Goal: Check status

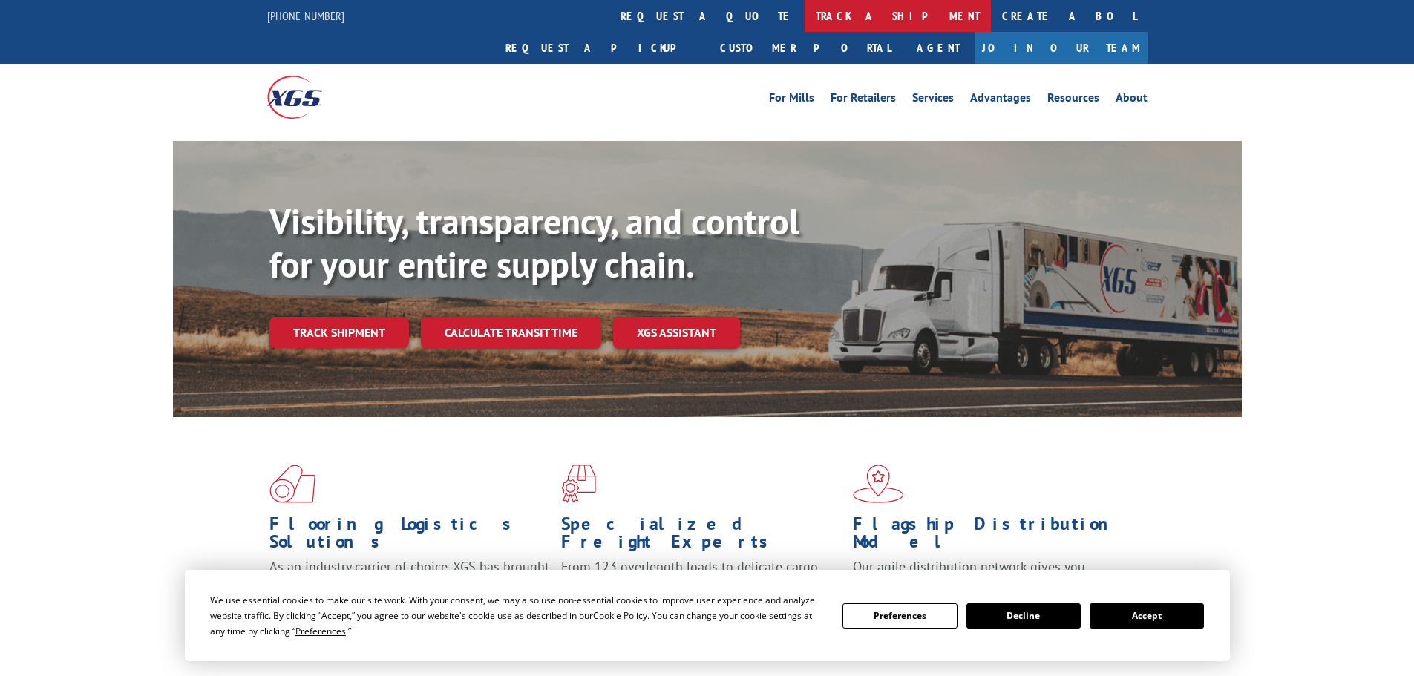
click at [805, 19] on link "track a shipment" at bounding box center [898, 16] width 186 height 32
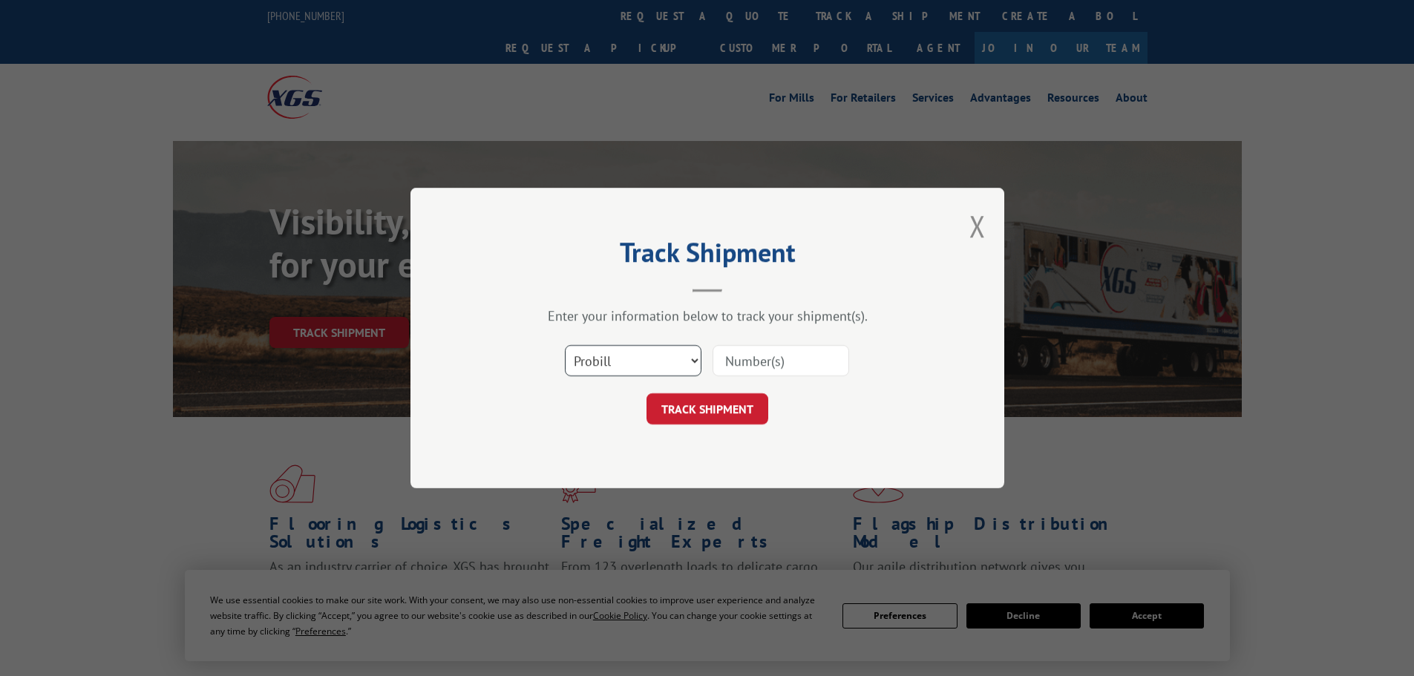
click at [690, 359] on select "Select category... Probill BOL PO" at bounding box center [633, 360] width 137 height 31
click at [565, 345] on select "Select category... Probill BOL PO" at bounding box center [633, 360] width 137 height 31
click at [754, 361] on input at bounding box center [781, 360] width 137 height 31
paste input "258287"
type input "258287"
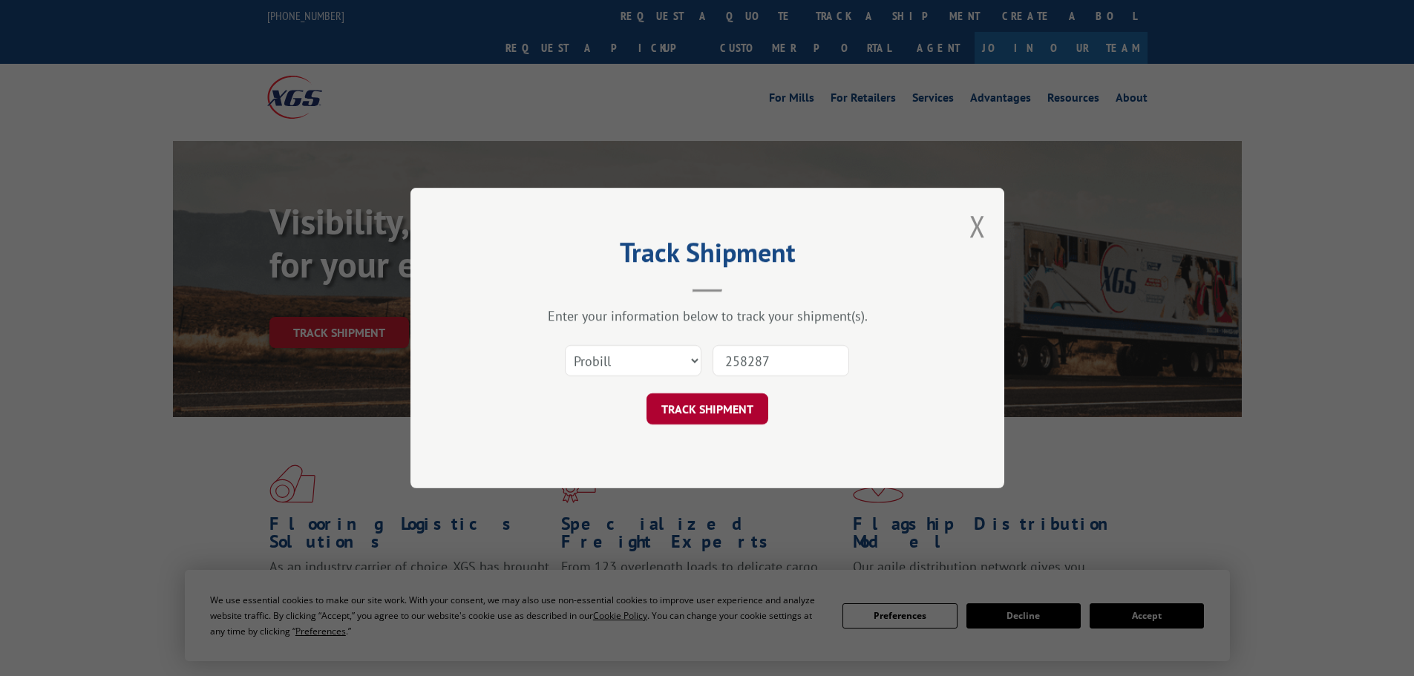
click at [731, 406] on button "TRACK SHIPMENT" at bounding box center [707, 408] width 122 height 31
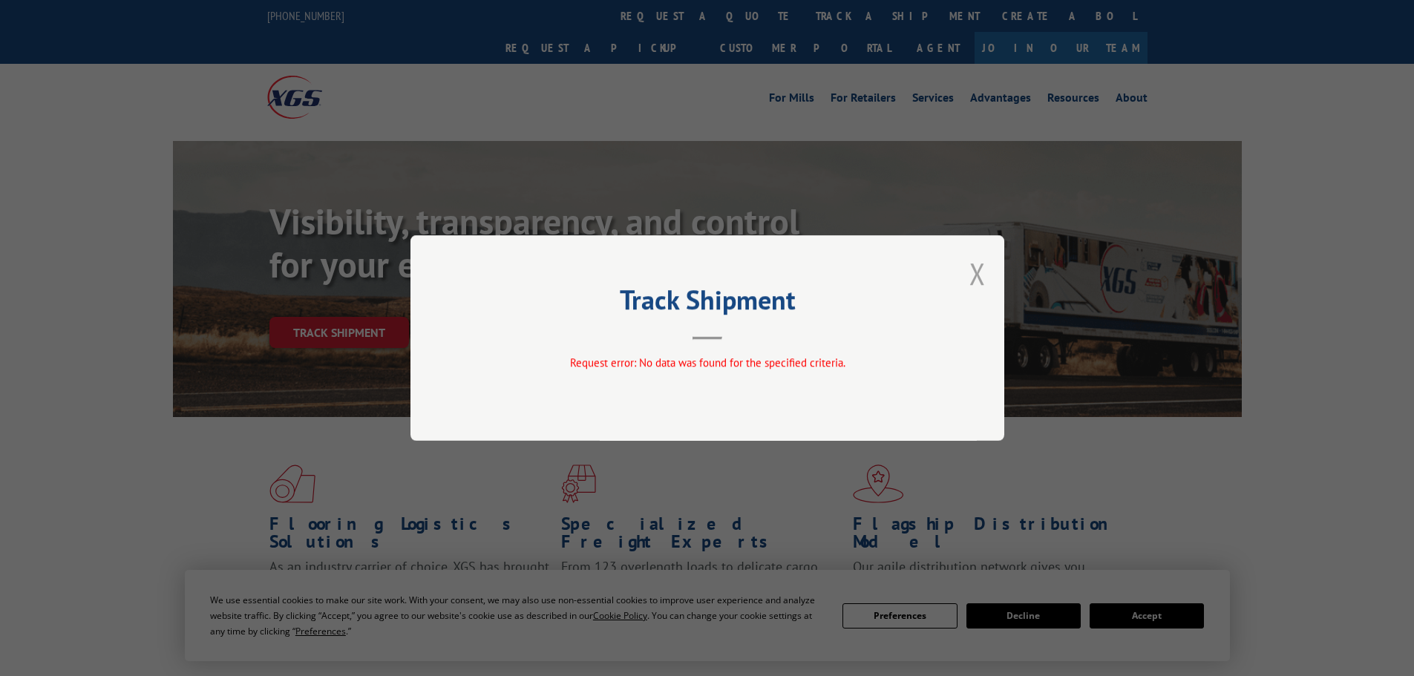
click at [978, 279] on button "Close modal" at bounding box center [977, 273] width 16 height 39
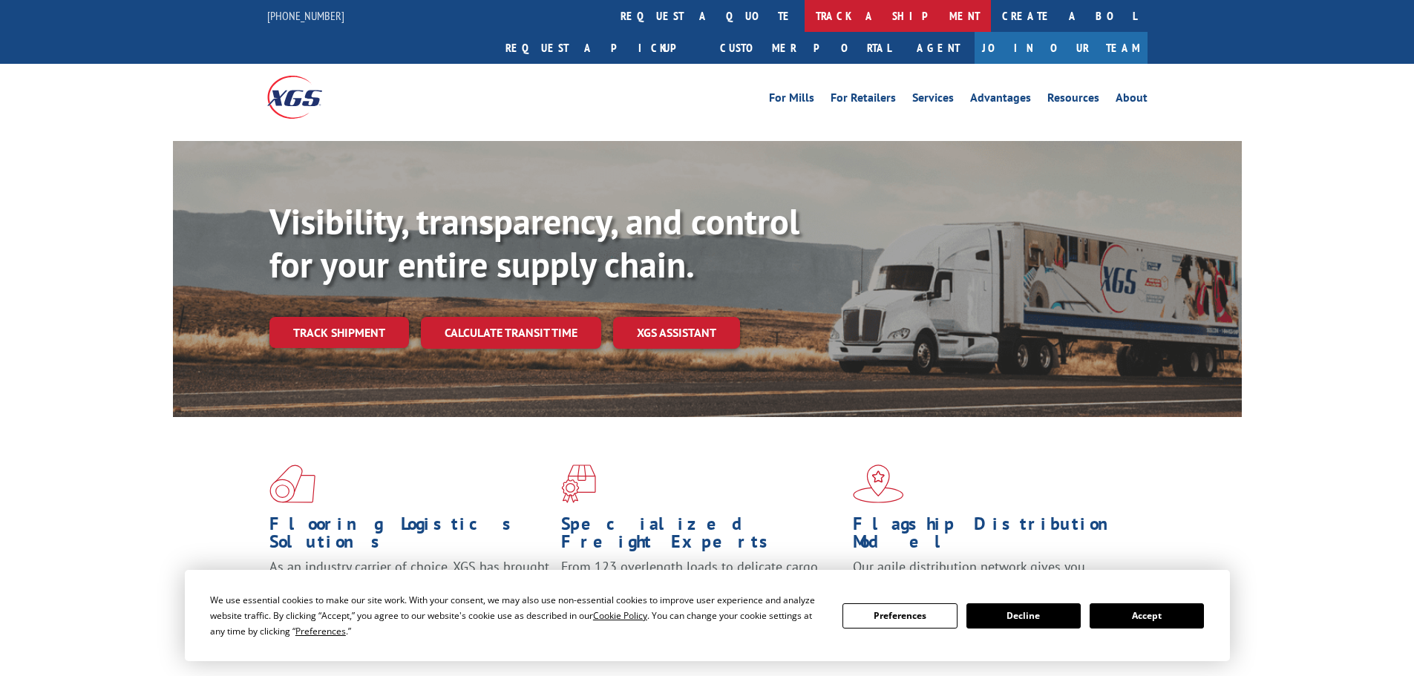
click at [805, 13] on link "track a shipment" at bounding box center [898, 16] width 186 height 32
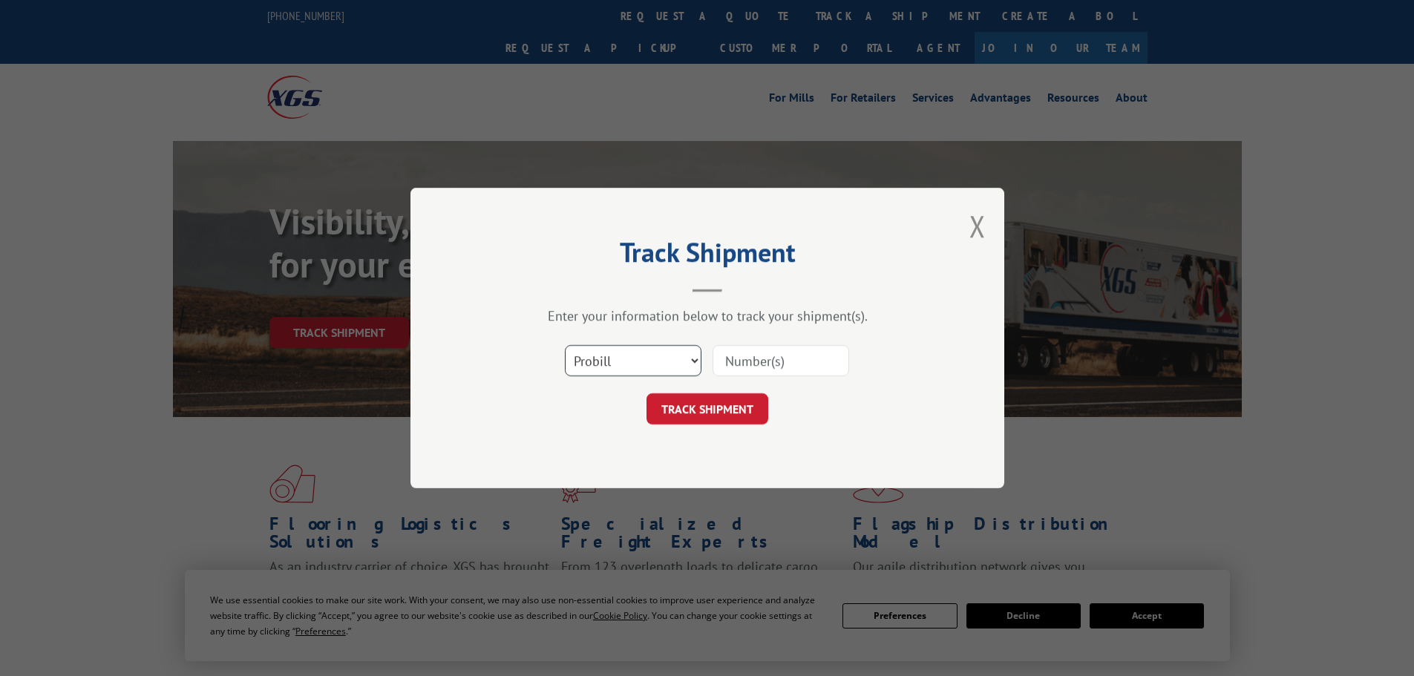
click at [635, 361] on select "Select category... Probill BOL PO" at bounding box center [633, 360] width 137 height 31
select select "bol"
click at [565, 345] on select "Select category... Probill BOL PO" at bounding box center [633, 360] width 137 height 31
click at [741, 373] on input at bounding box center [781, 360] width 137 height 31
paste input "258287"
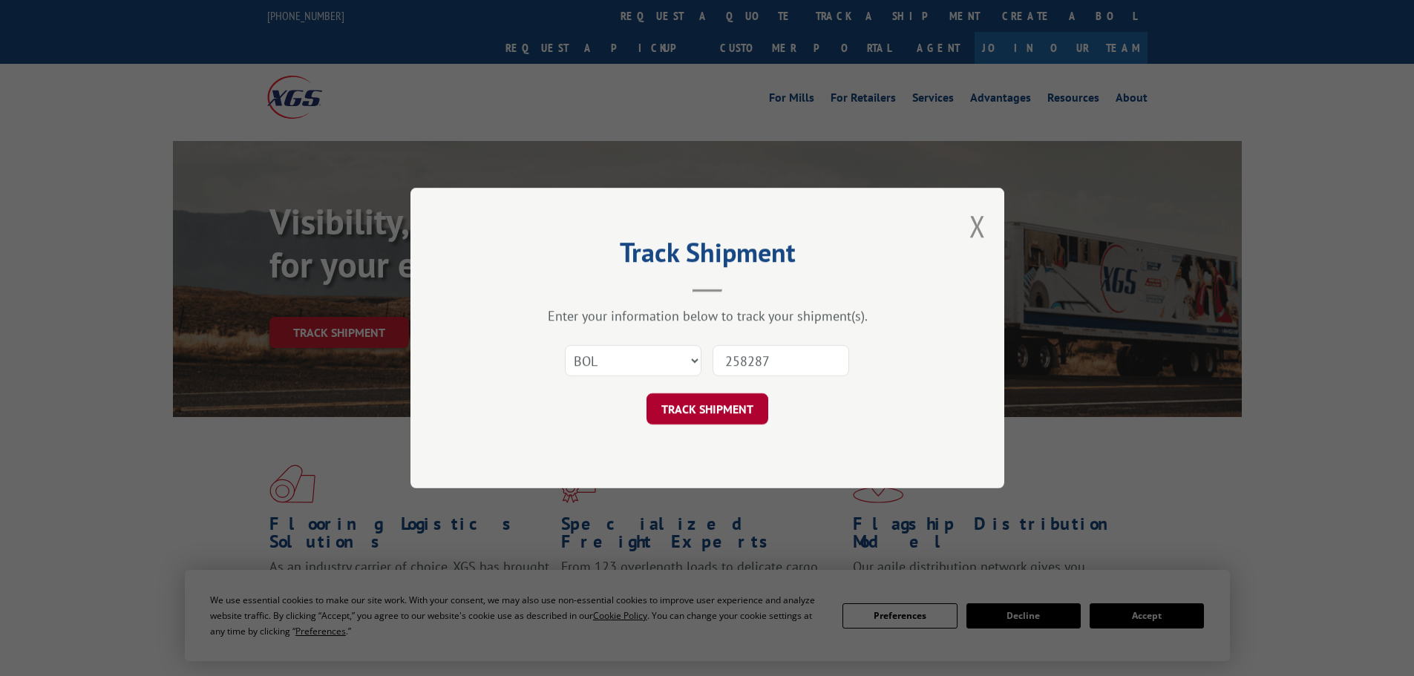
type input "258287"
click at [705, 406] on button "TRACK SHIPMENT" at bounding box center [707, 408] width 122 height 31
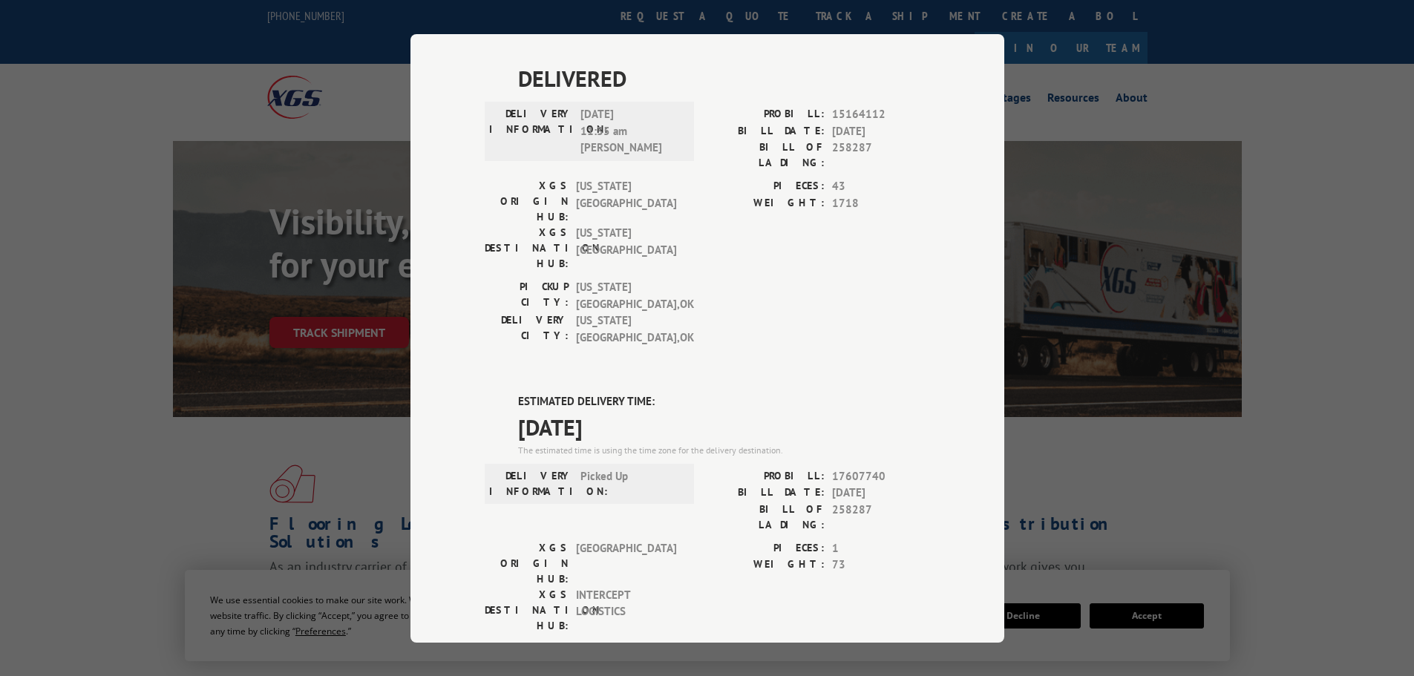
scroll to position [445, 0]
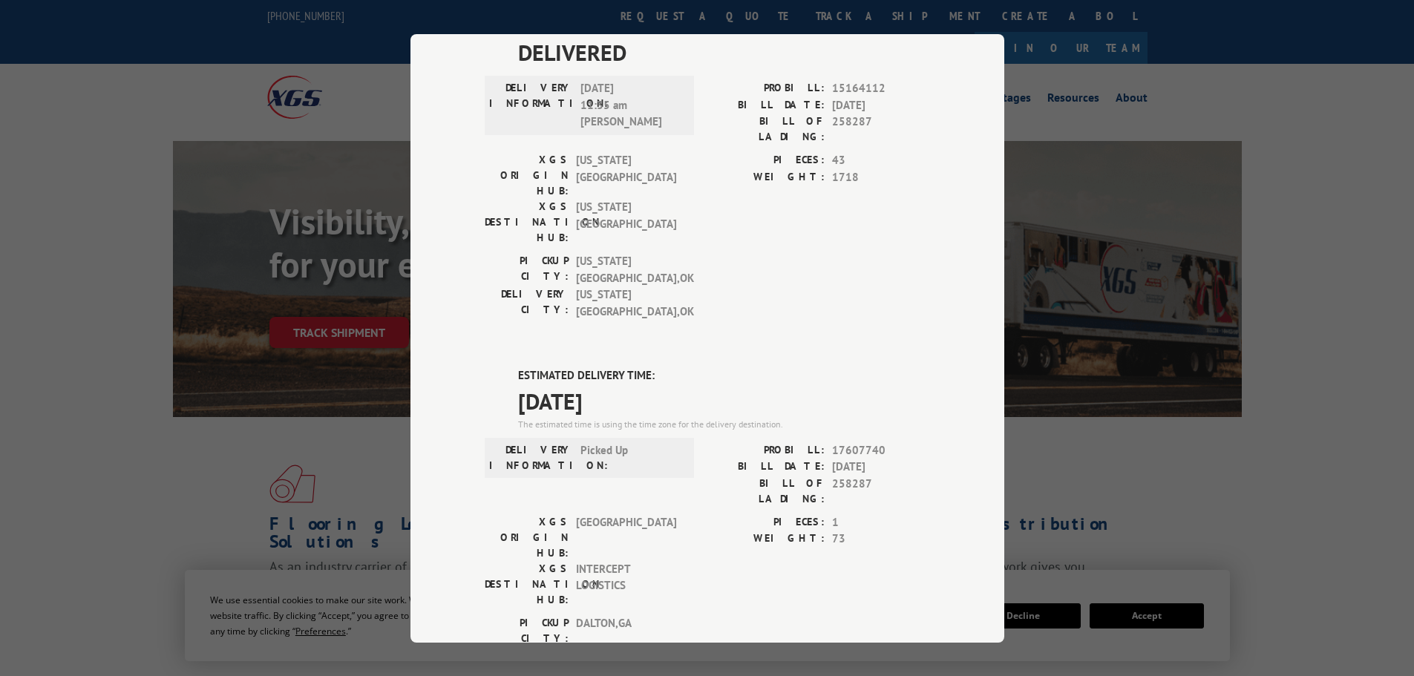
drag, startPoint x: 637, startPoint y: 225, endPoint x: 494, endPoint y: 227, distance: 142.5
click at [494, 367] on div "ESTIMATED DELIVERY TIME: [DATE] The estimated time is using the time zone for t…" at bounding box center [707, 634] width 445 height 534
copy span "[DATE]"
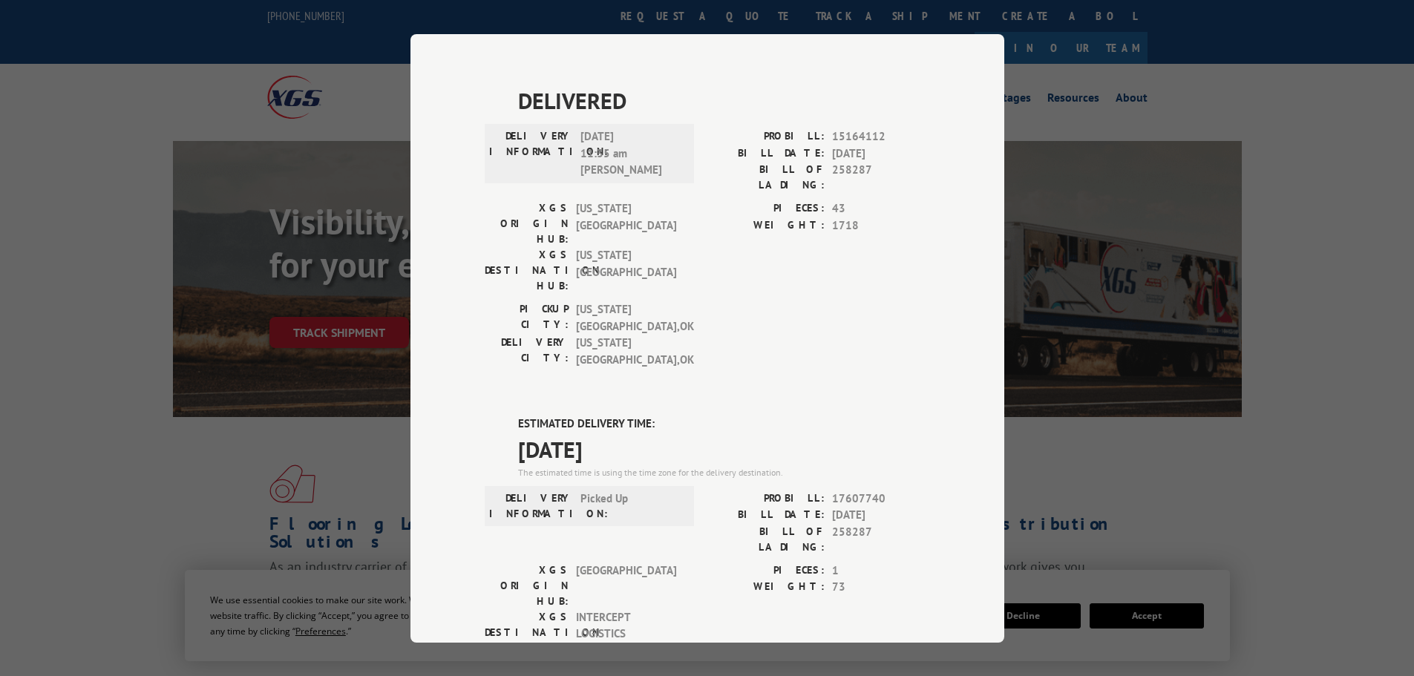
scroll to position [371, 0]
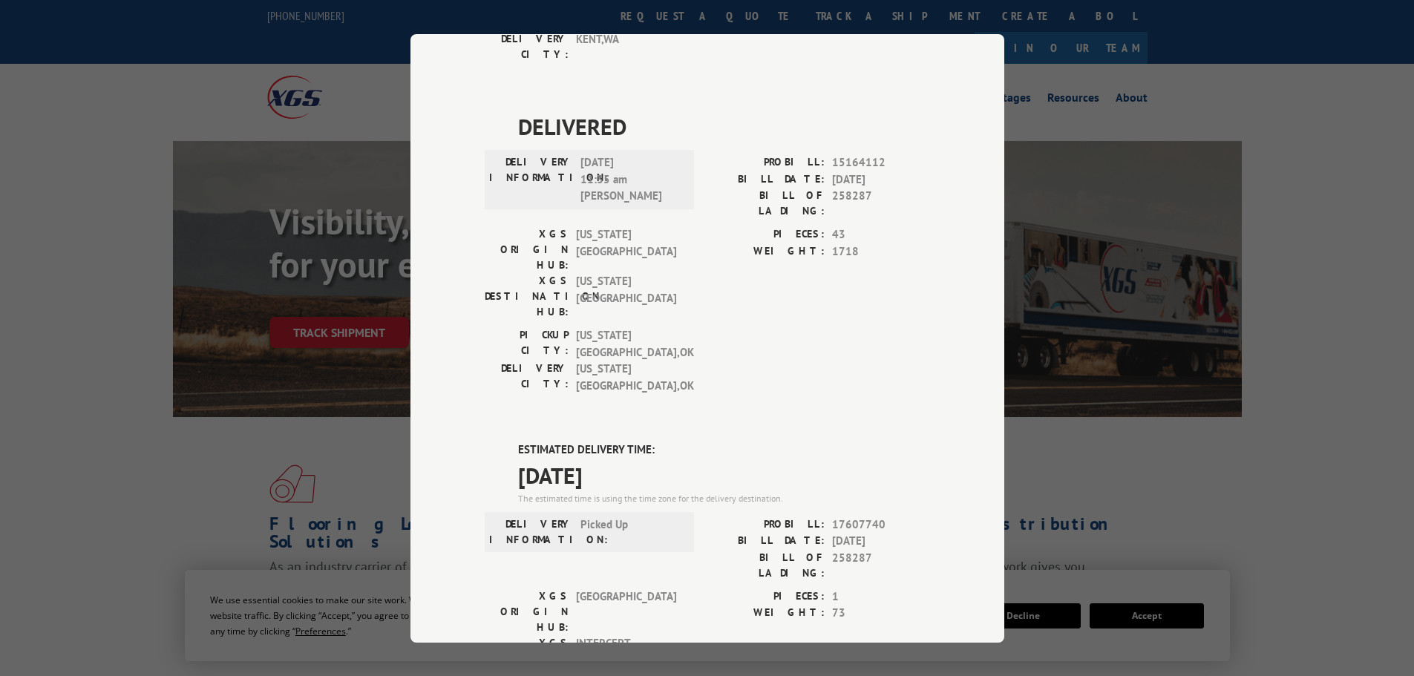
click at [1114, 86] on div "Track Shipment DELIVERED DELIVERY INFORMATION: PROBILL: 8961301 BILL DATE: [DAT…" at bounding box center [707, 338] width 1414 height 676
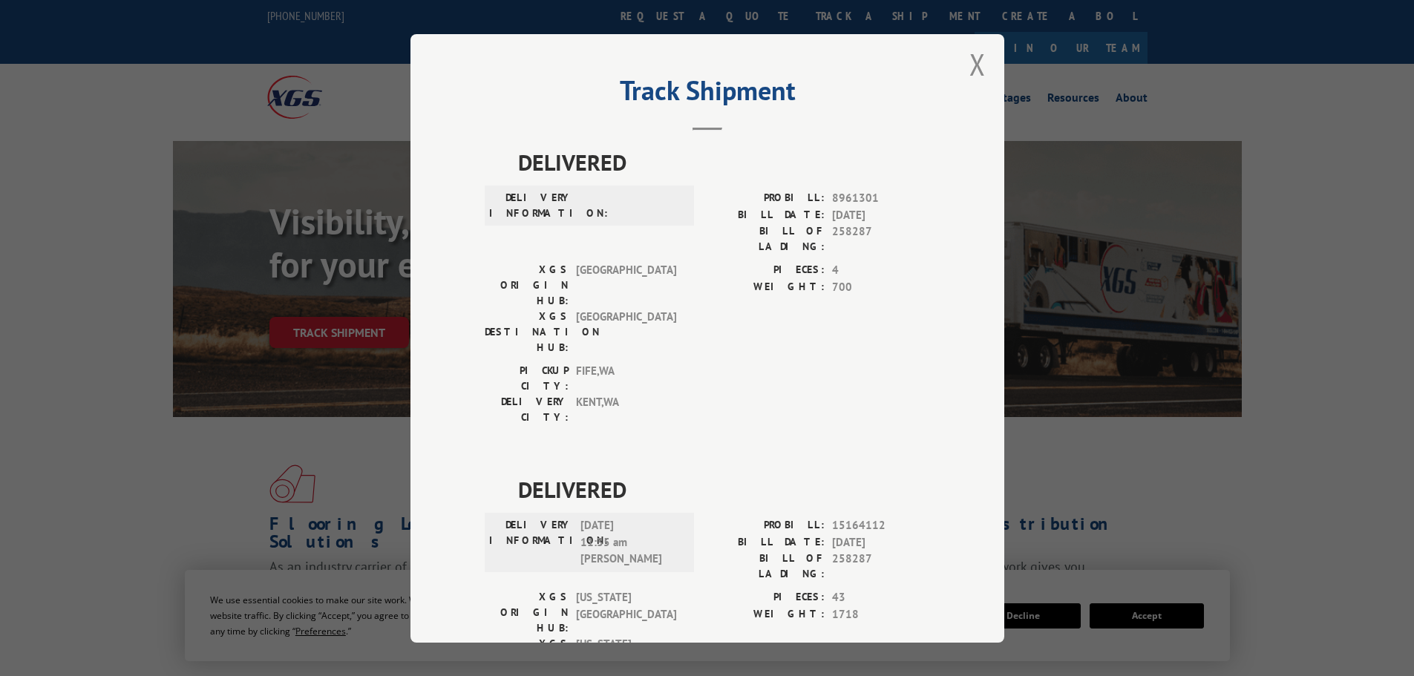
scroll to position [0, 0]
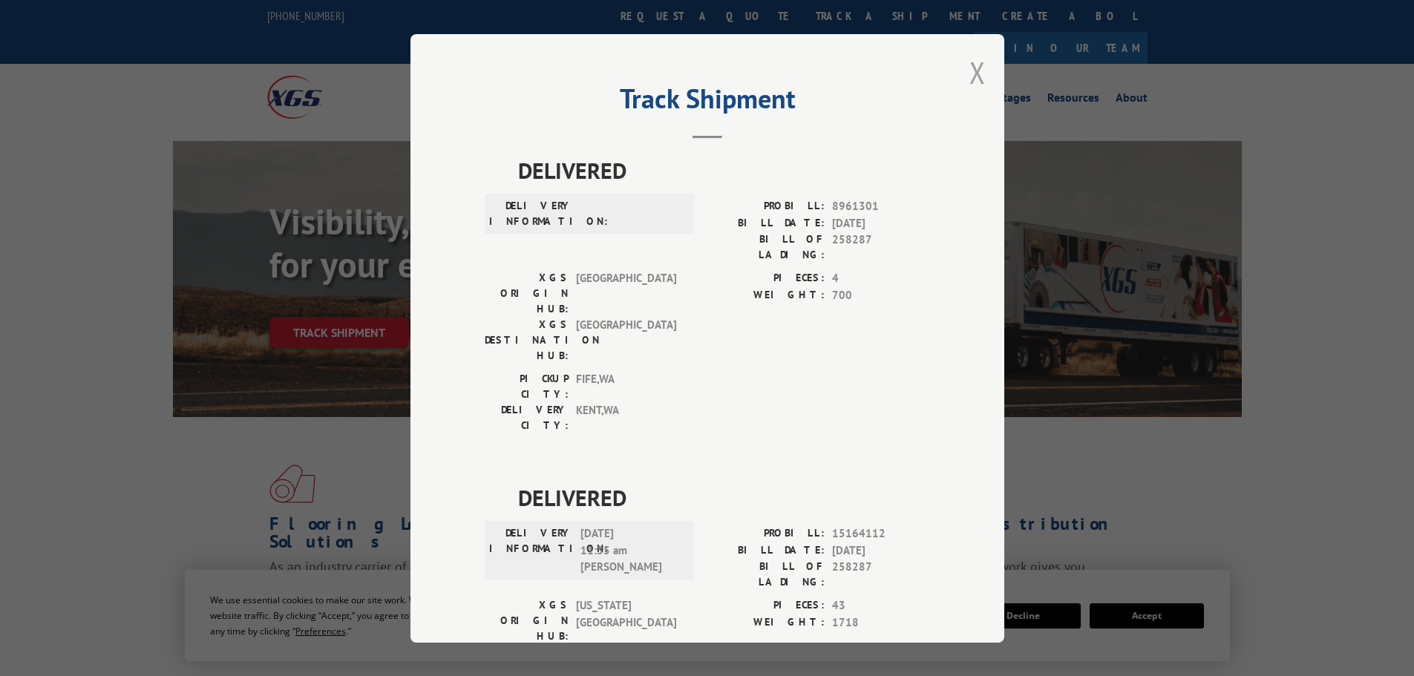
click at [972, 69] on button "Close modal" at bounding box center [977, 72] width 16 height 39
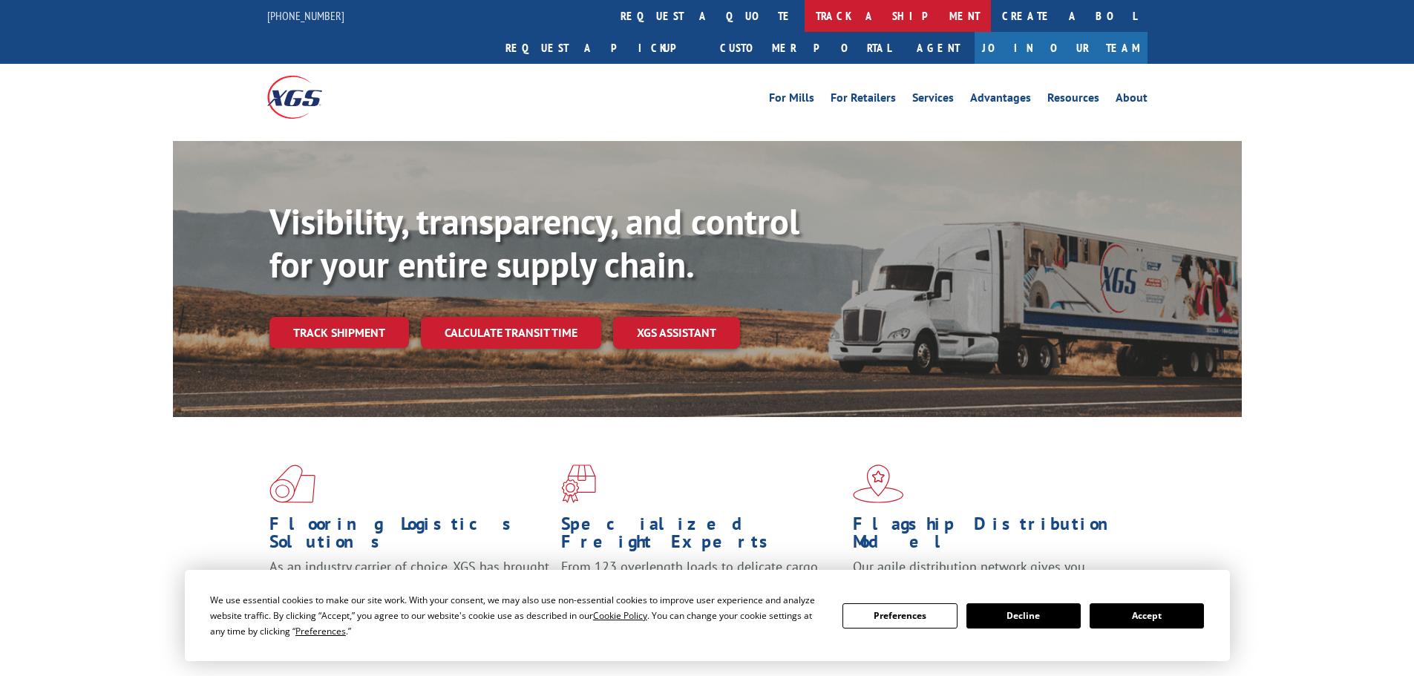
click at [805, 19] on link "track a shipment" at bounding box center [898, 16] width 186 height 32
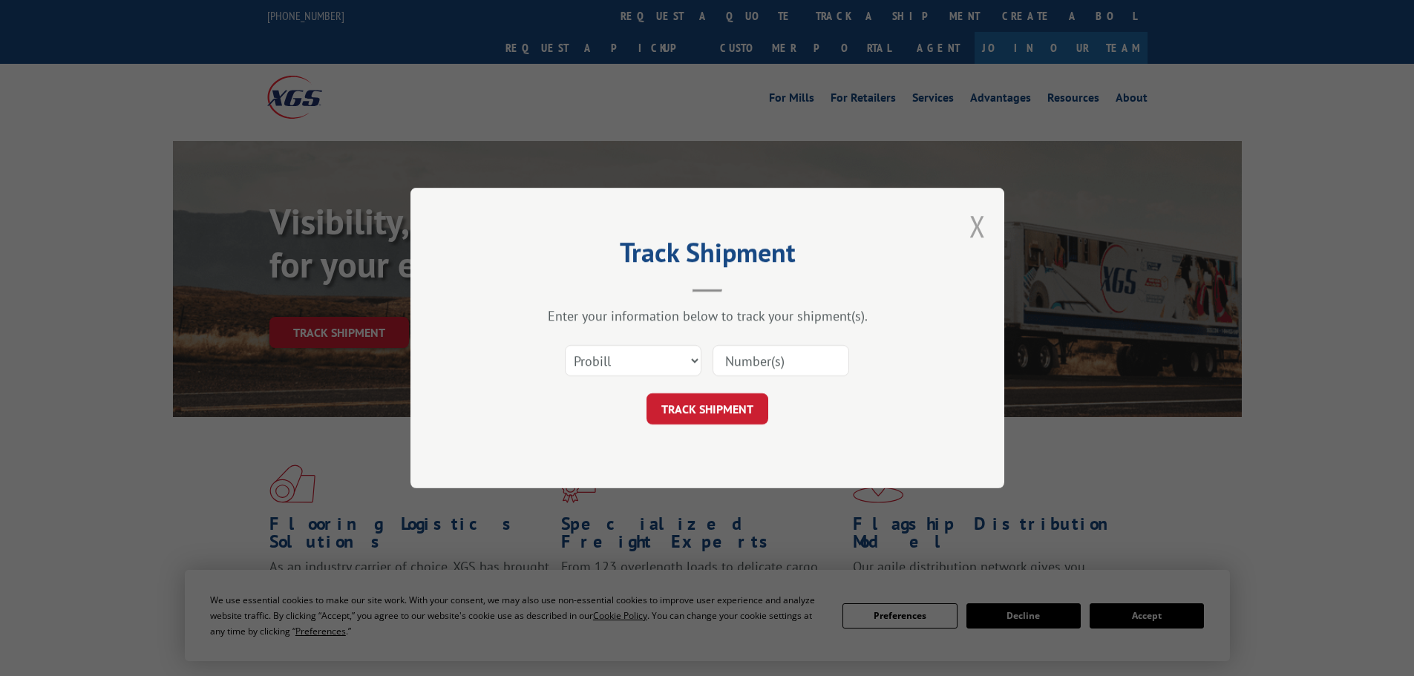
click at [980, 235] on button "Close modal" at bounding box center [977, 225] width 16 height 39
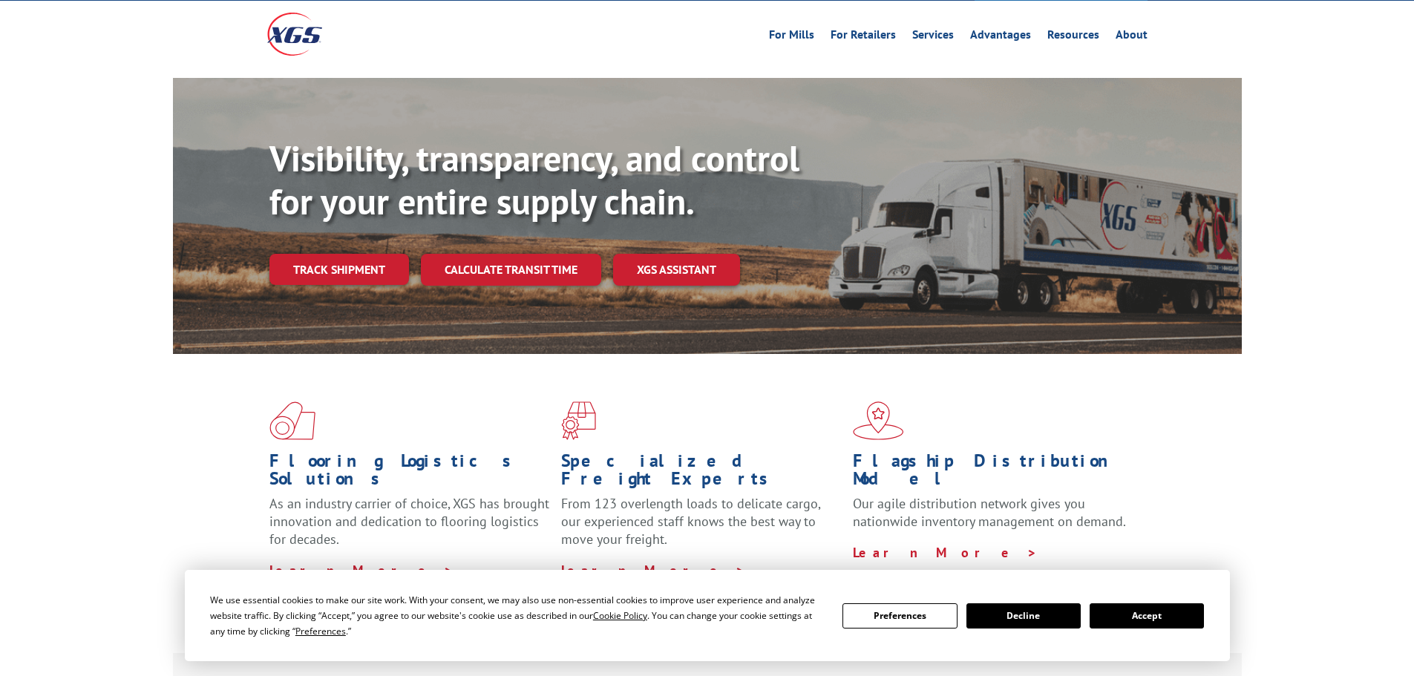
scroll to position [371, 0]
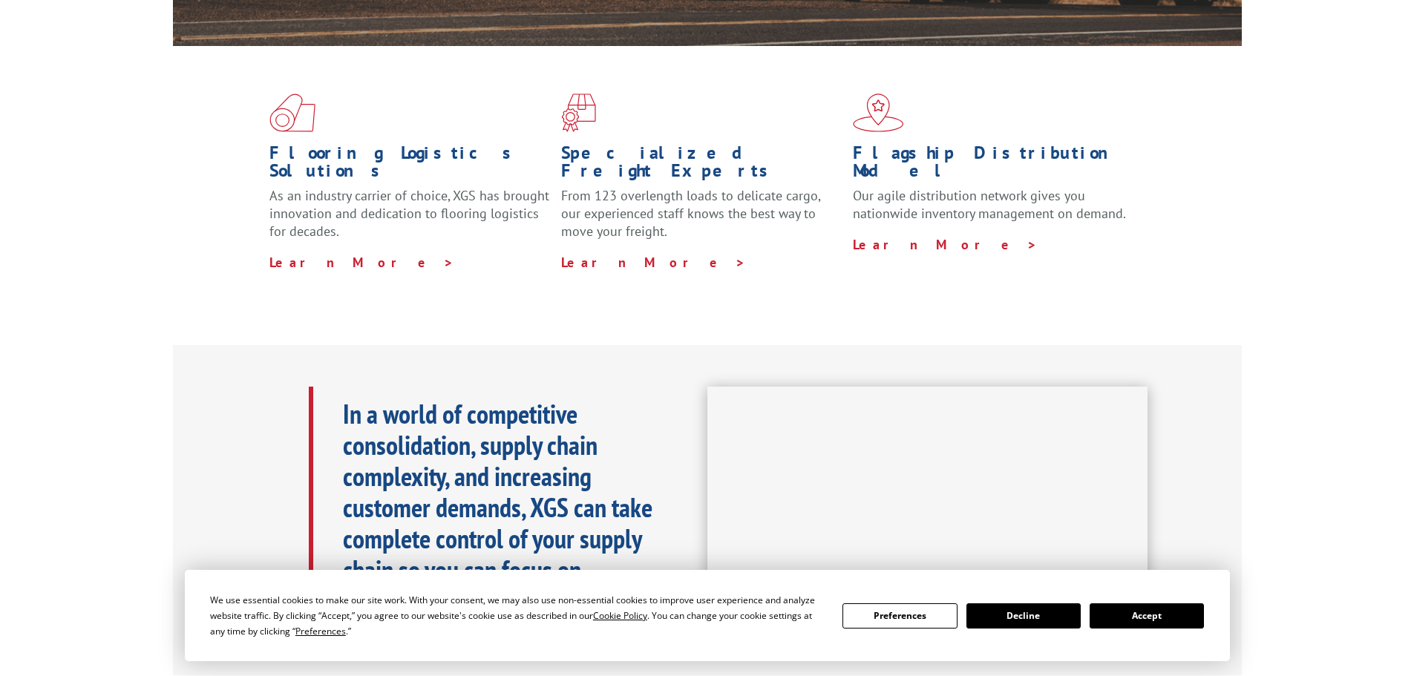
click at [1129, 619] on button "Accept" at bounding box center [1147, 615] width 114 height 25
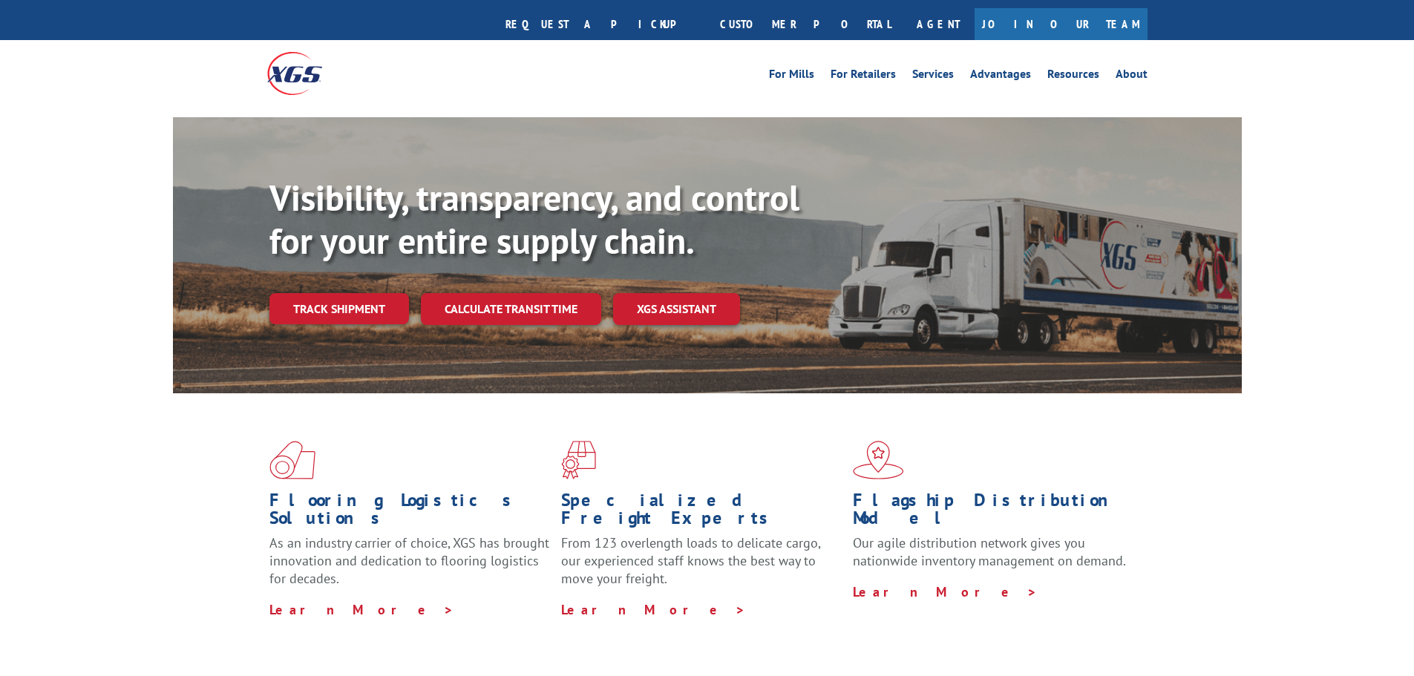
scroll to position [0, 0]
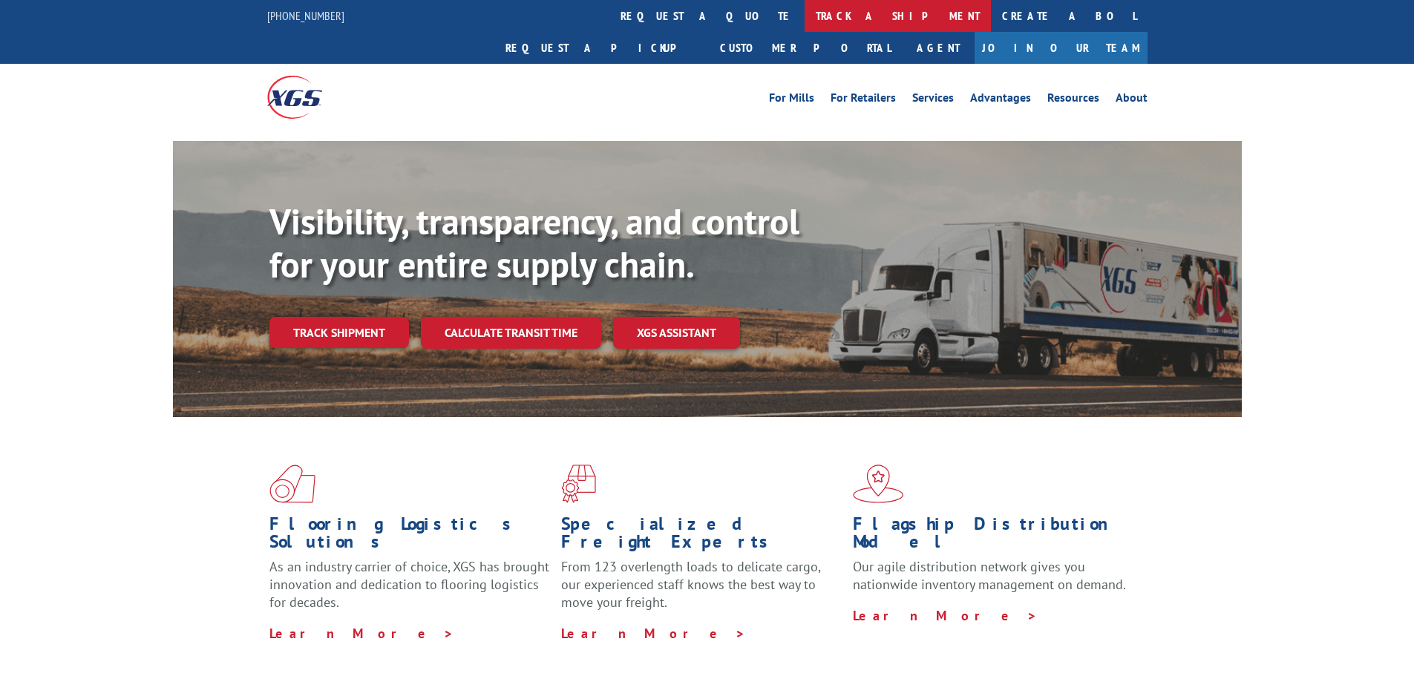
click at [805, 22] on link "track a shipment" at bounding box center [898, 16] width 186 height 32
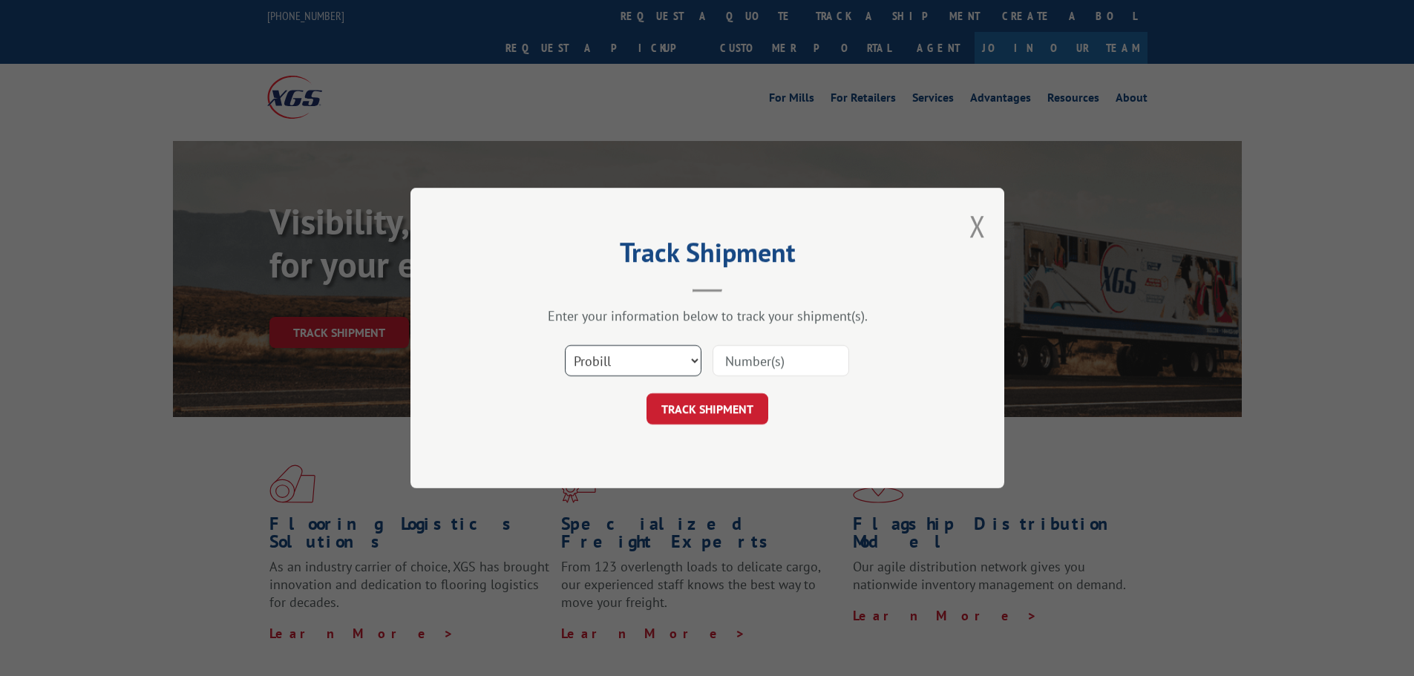
click at [692, 359] on select "Select category... Probill BOL PO" at bounding box center [633, 360] width 137 height 31
select select "po"
click at [565, 345] on select "Select category... Probill BOL PO" at bounding box center [633, 360] width 137 height 31
click at [737, 364] on input at bounding box center [781, 360] width 137 height 31
paste input "295107377"
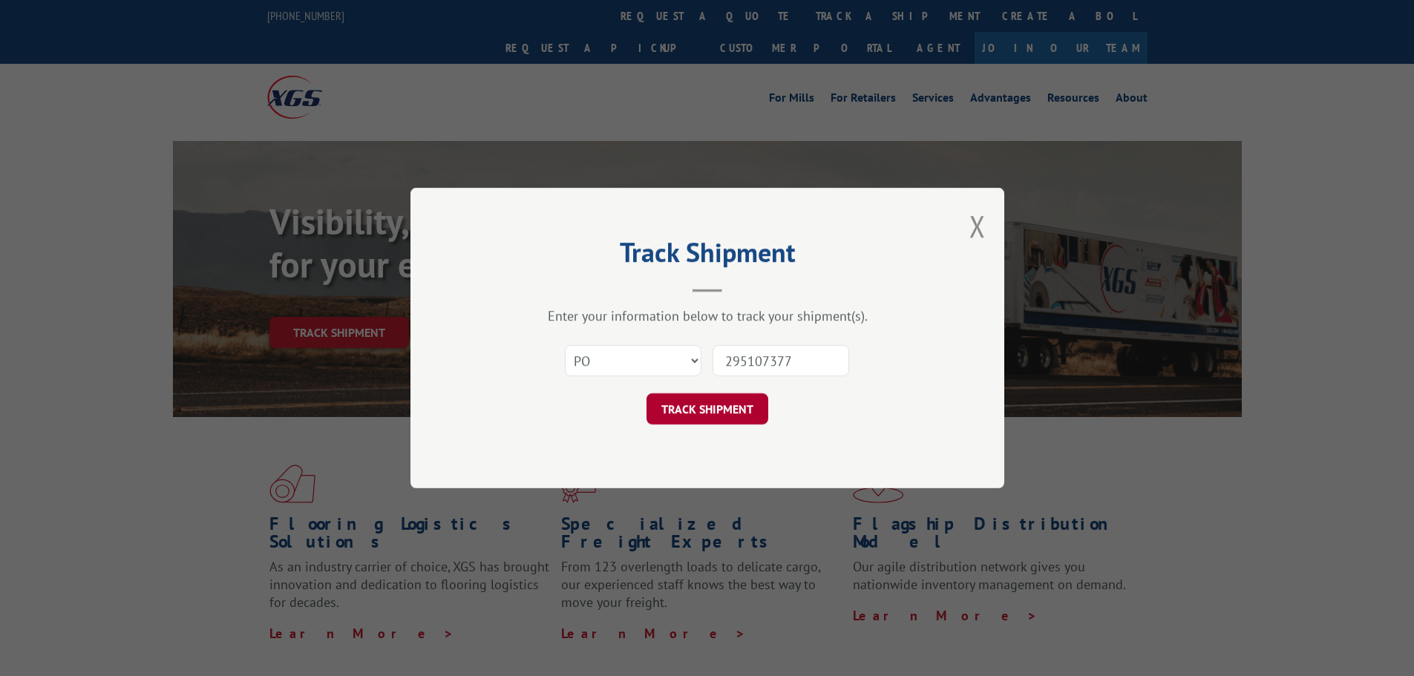
type input "295107377"
click at [704, 413] on button "TRACK SHIPMENT" at bounding box center [707, 408] width 122 height 31
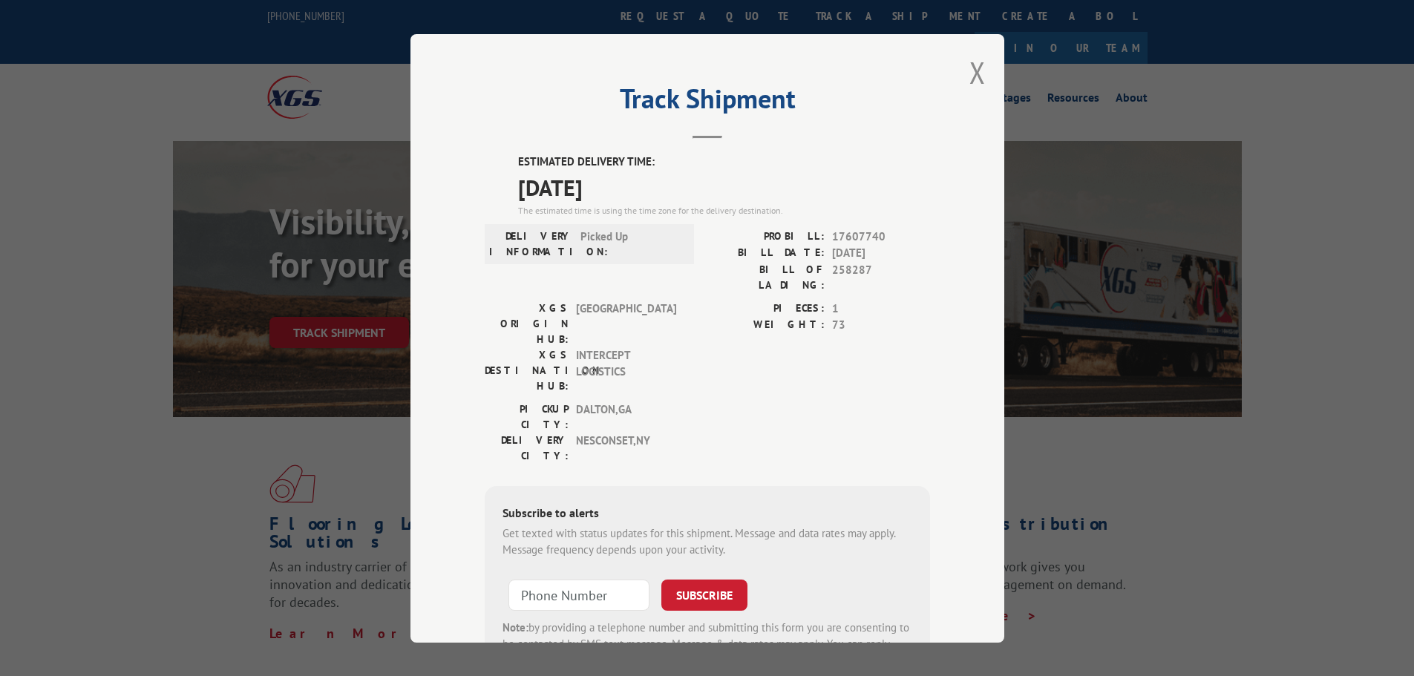
click at [724, 330] on div "PIECES: 1 WEIGHT: 73" at bounding box center [818, 350] width 223 height 101
click at [883, 84] on div "Track Shipment ESTIMATED DELIVERY TIME: [DATE] The estimated time is using the …" at bounding box center [707, 338] width 594 height 609
click at [979, 68] on button "Close modal" at bounding box center [977, 72] width 16 height 39
